Goal: Information Seeking & Learning: Learn about a topic

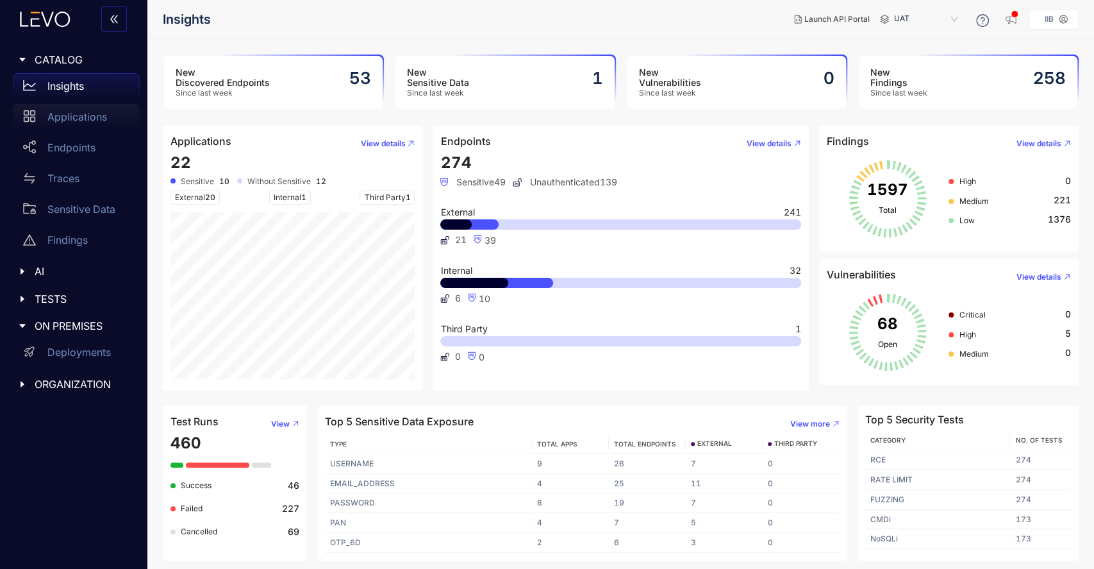
click at [89, 120] on p "Applications" at bounding box center [77, 117] width 60 height 12
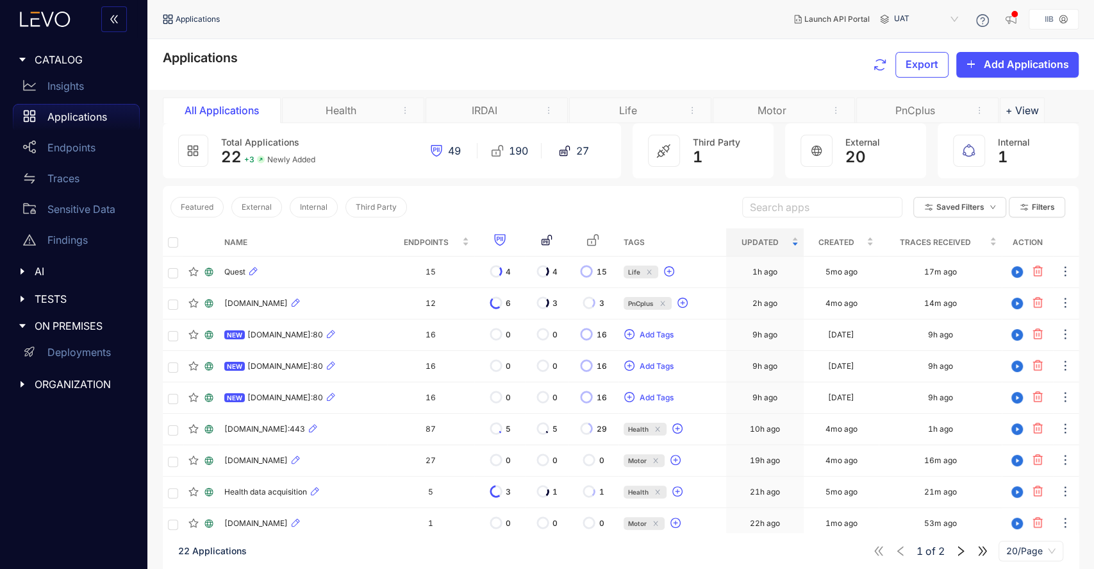
click at [349, 117] on div "Health" at bounding box center [353, 110] width 142 height 26
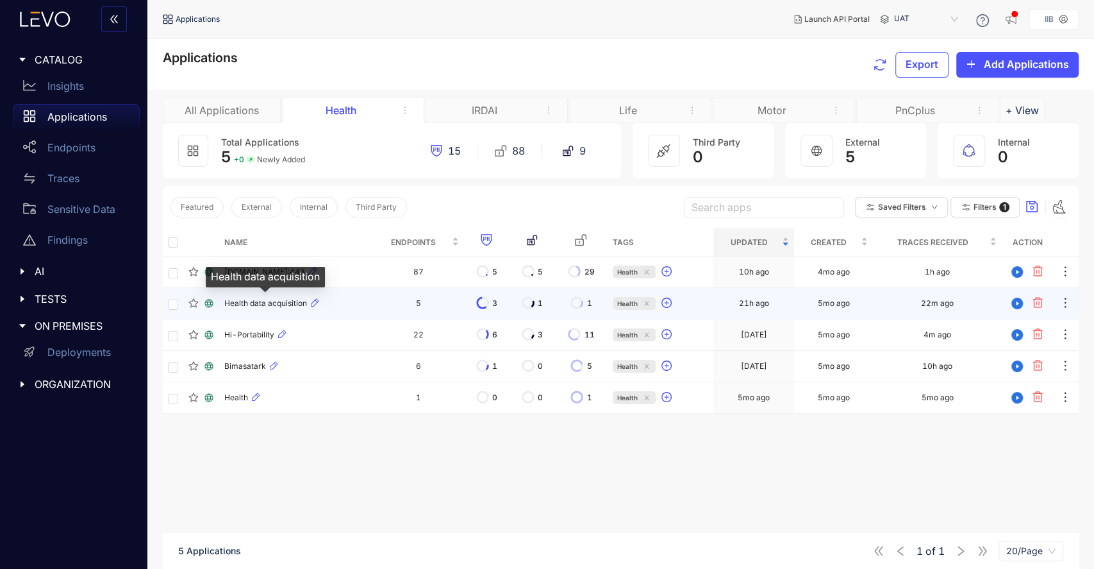
click at [281, 304] on span "Health data acquisition" at bounding box center [265, 303] width 83 height 9
